Goal: Information Seeking & Learning: Learn about a topic

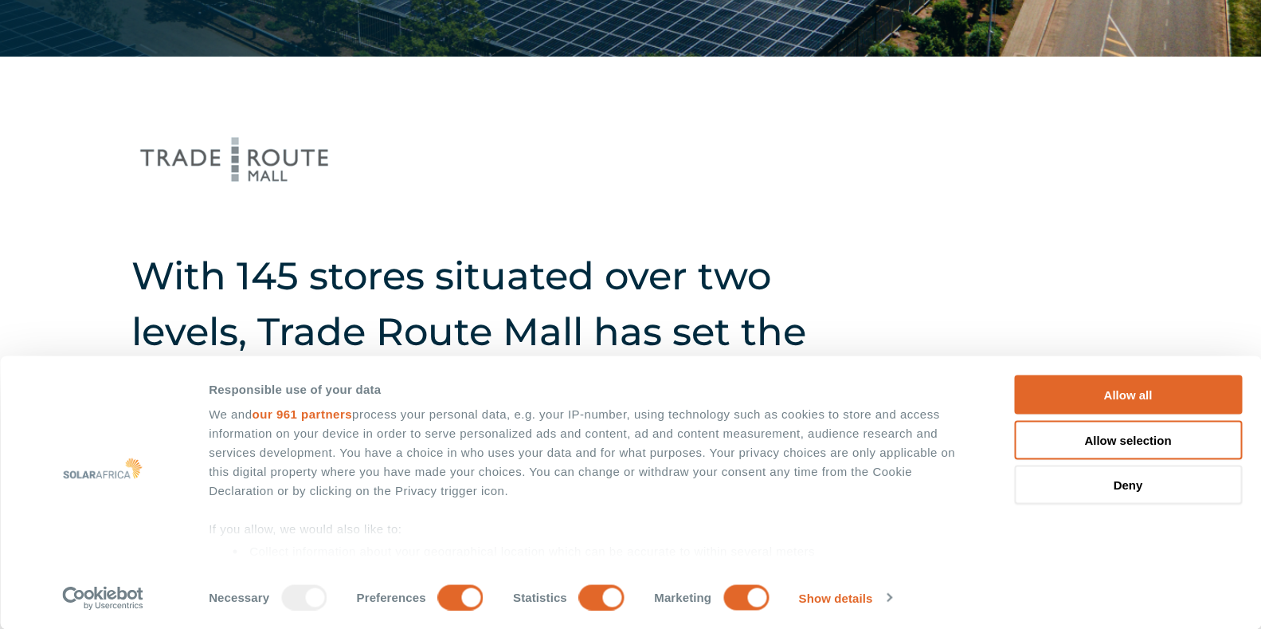
scroll to position [142, 0]
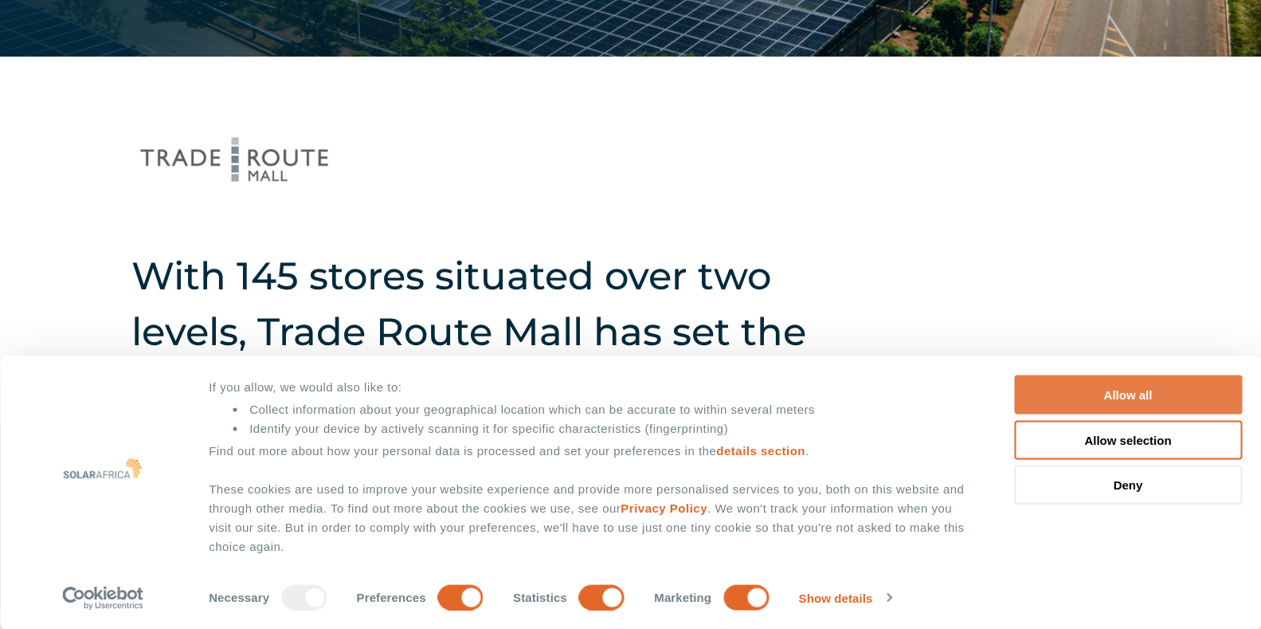
click at [1193, 396] on button "Allow all" at bounding box center [1128, 394] width 228 height 39
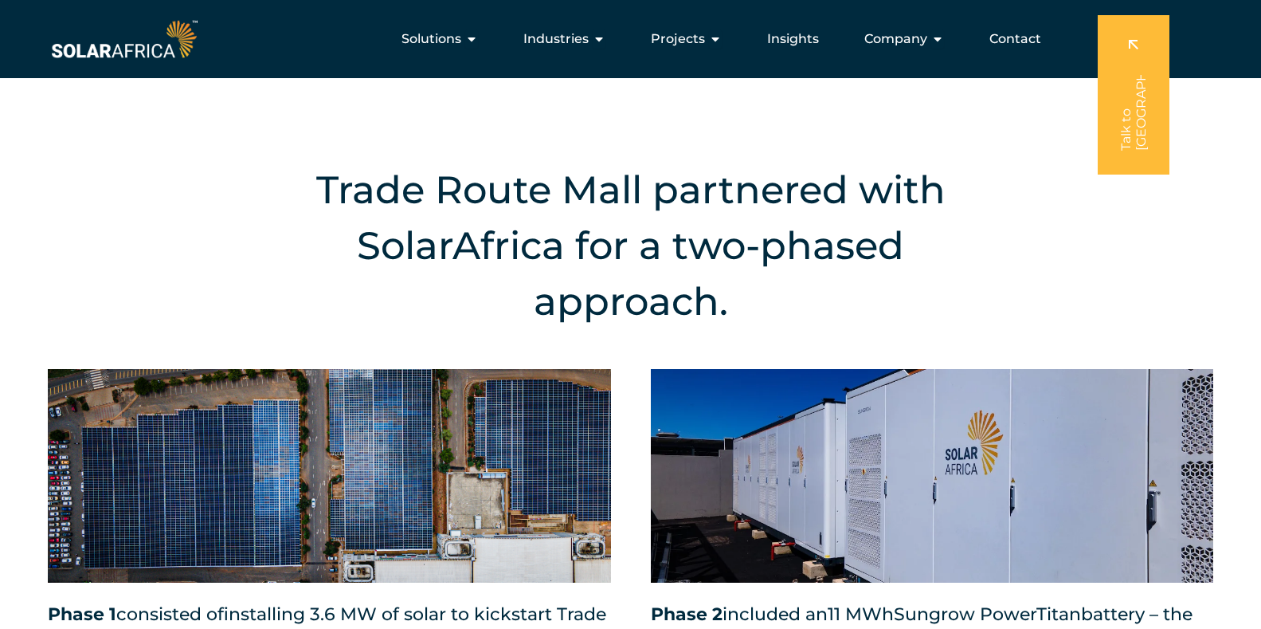
scroll to position [0, 0]
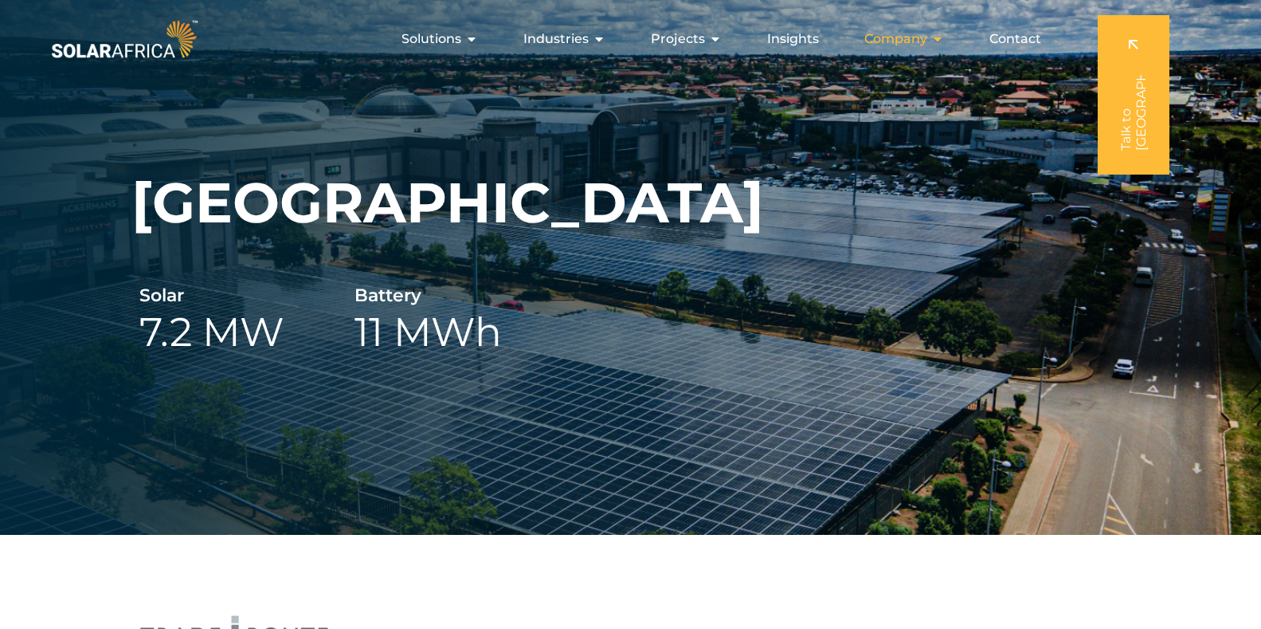
click at [930, 37] on div "Company Close Company Open Company" at bounding box center [904, 39] width 105 height 32
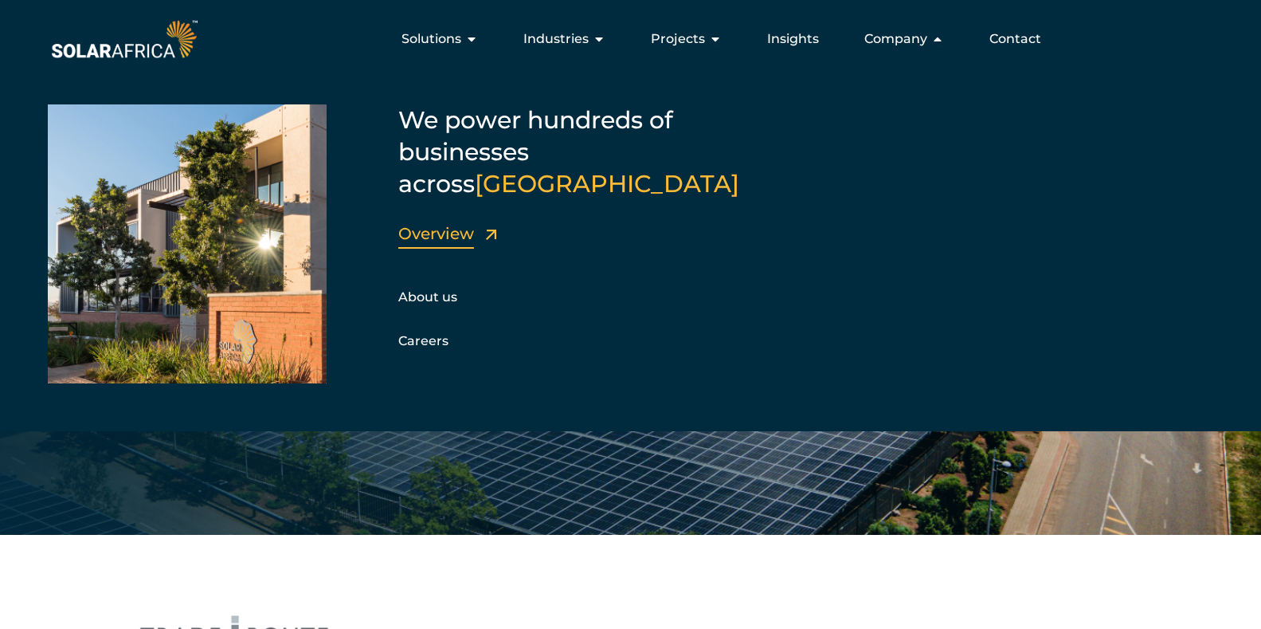
click at [452, 224] on link "Overview" at bounding box center [436, 233] width 76 height 19
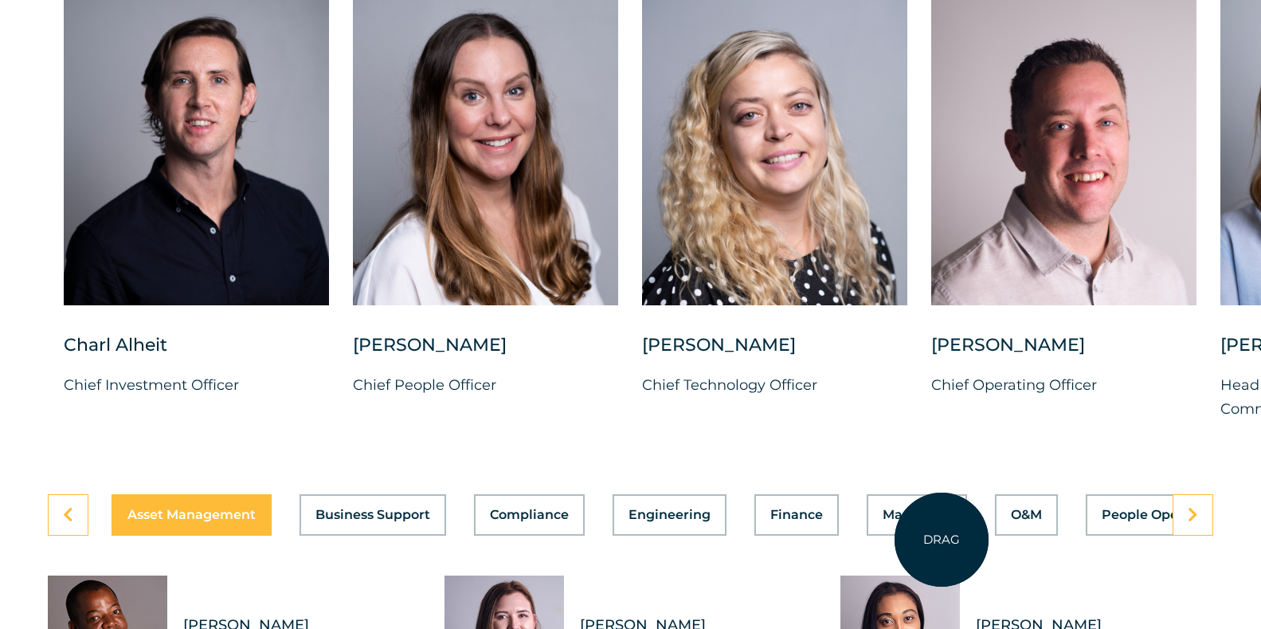
scroll to position [4142, 0]
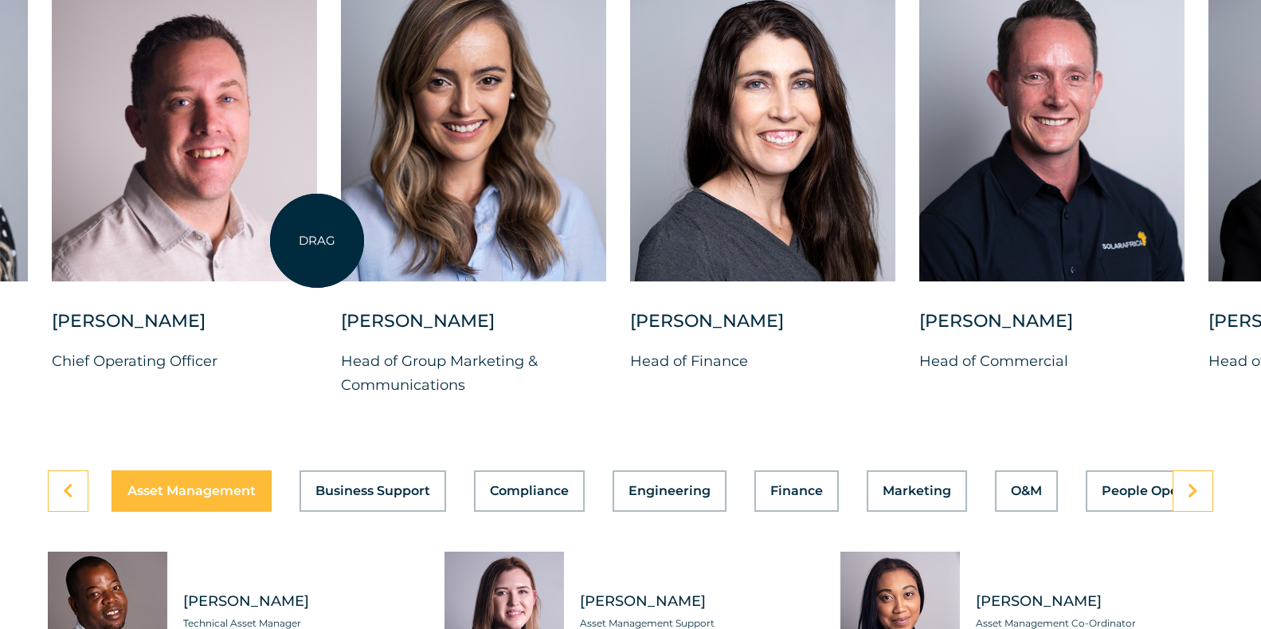
drag, startPoint x: 1197, startPoint y: 266, endPoint x: 317, endPoint y: 241, distance: 879.8
click at [317, 241] on div "[PERSON_NAME] Chief Investment Officer [PERSON_NAME] Chief People Officer [PERS…" at bounding box center [341, 193] width 2441 height 458
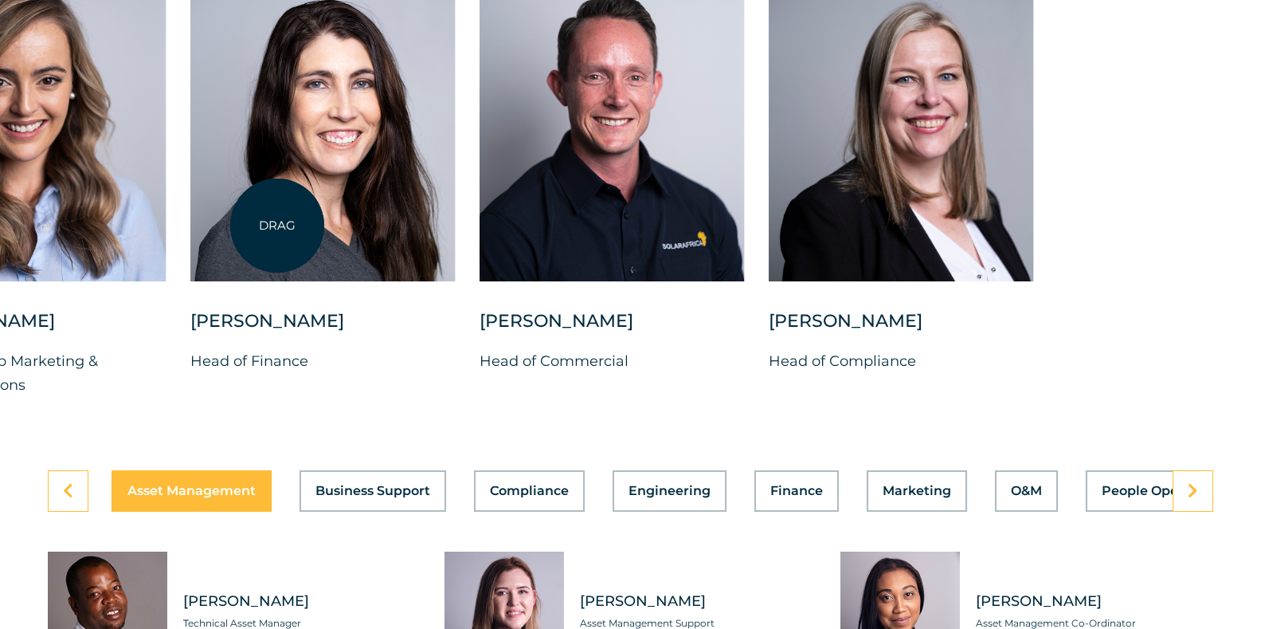
drag, startPoint x: 1091, startPoint y: 234, endPoint x: 277, endPoint y: 225, distance: 814.2
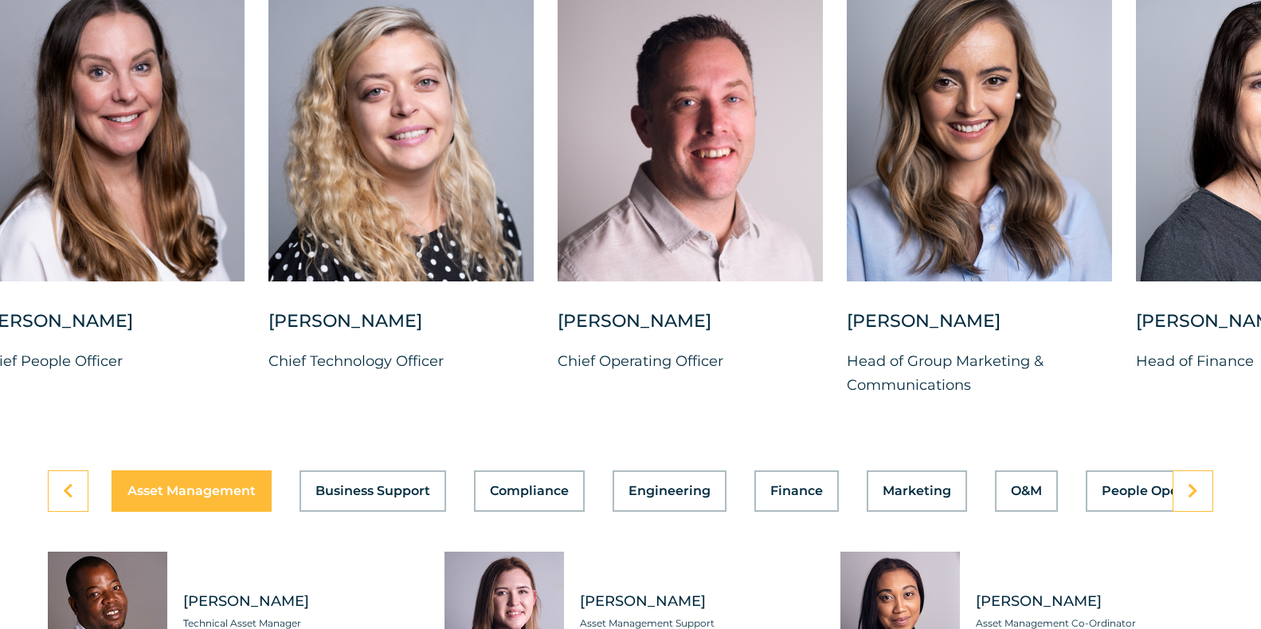
drag, startPoint x: 491, startPoint y: 262, endPoint x: 1274, endPoint y: 271, distance: 783.1
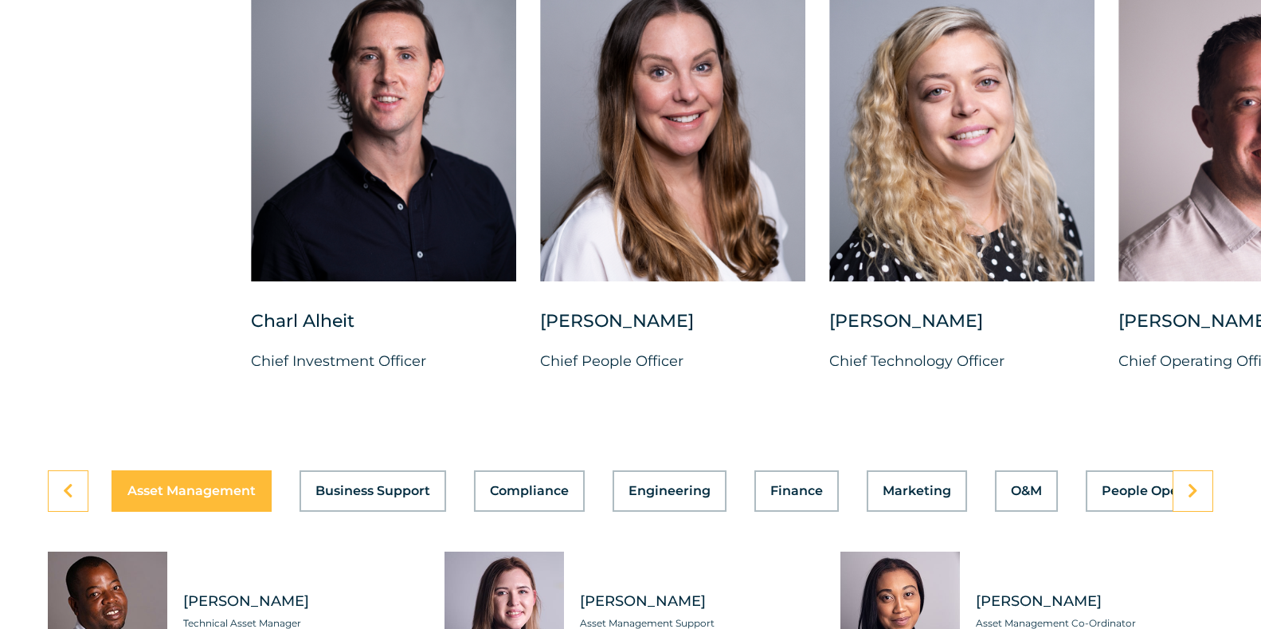
drag, startPoint x: 337, startPoint y: 210, endPoint x: 1274, endPoint y: 290, distance: 940.2
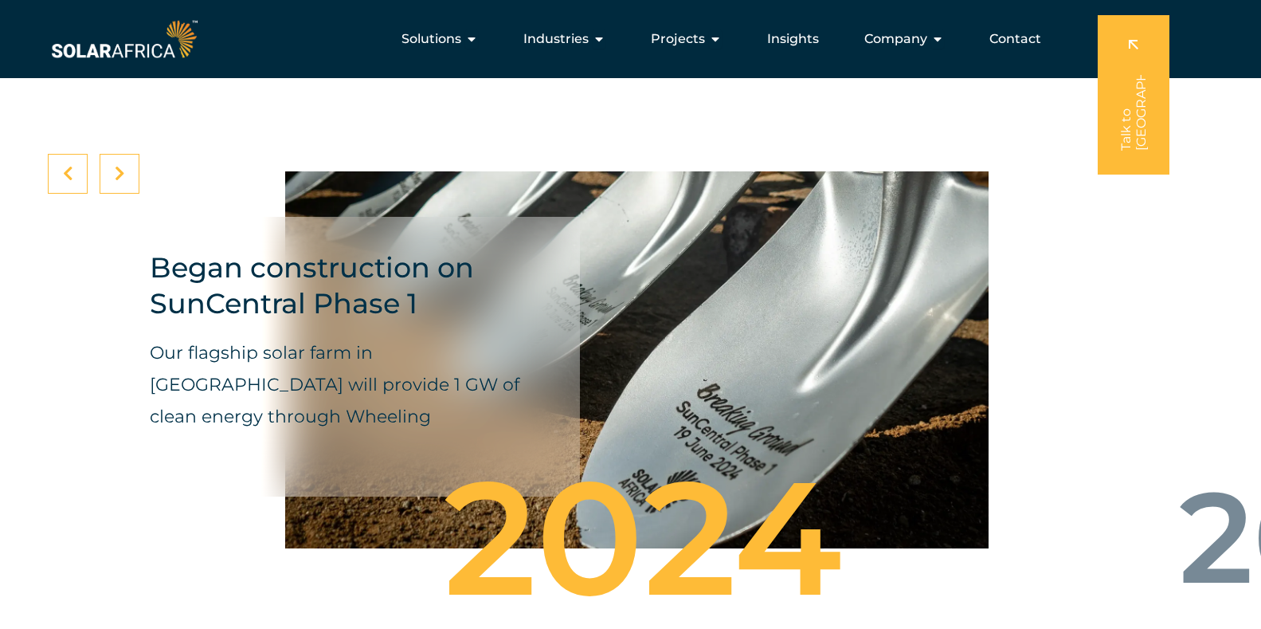
scroll to position [5182, 0]
